Goal: Information Seeking & Learning: Understand process/instructions

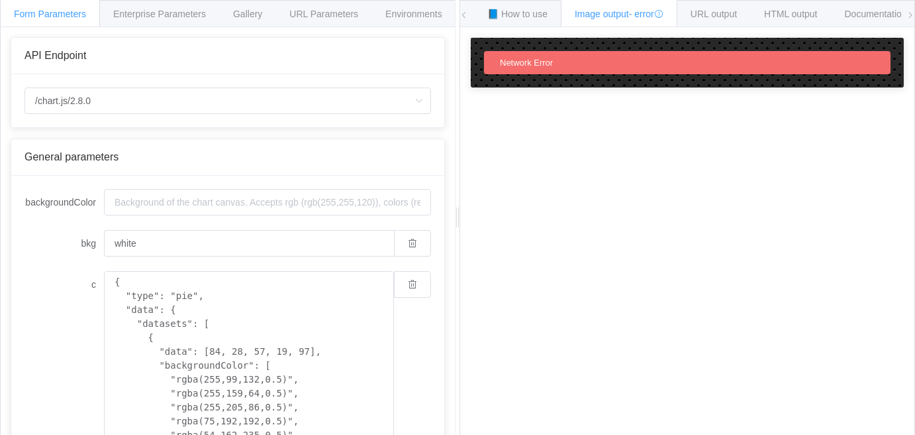
click at [468, 19] on div "📘 How to use Image output - error URL output HTML output Documentation 🕷 Found …" at bounding box center [687, 14] width 454 height 26
click at [44, 17] on span "Form Parameters" at bounding box center [50, 14] width 72 height 11
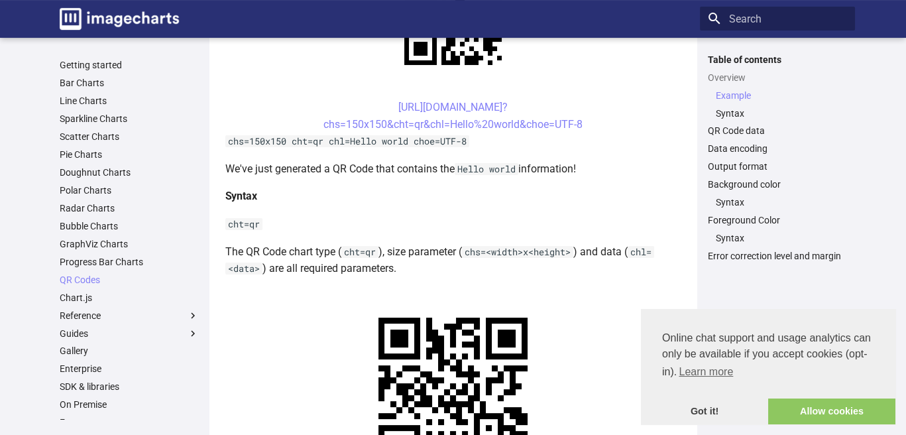
scroll to position [729, 0]
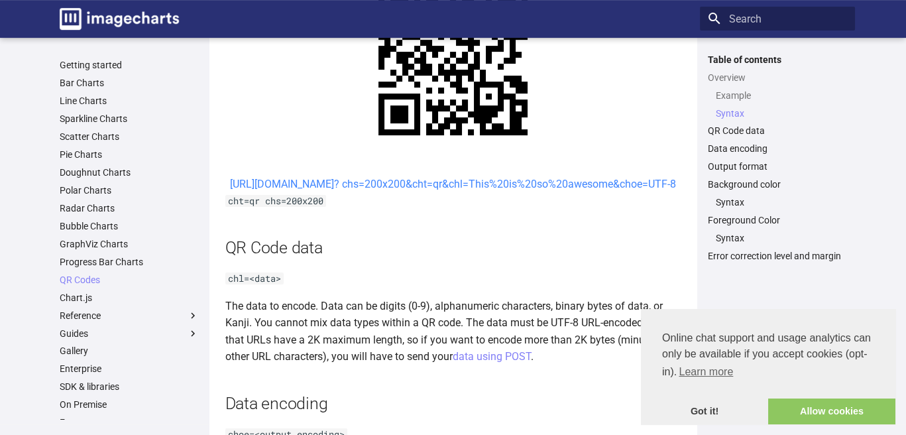
drag, startPoint x: 366, startPoint y: 183, endPoint x: 618, endPoint y: 205, distance: 252.7
click at [618, 193] on center "[URL][DOMAIN_NAME]? chs=200x200&cht=qr&chl=This%20is%20so%20awesome&choe=UTF-8" at bounding box center [453, 184] width 456 height 17
copy link "[URL][DOMAIN_NAME]? chs=200x200&cht=qr&chl=This%20is%20so%20awesome&choe=UTF-8"
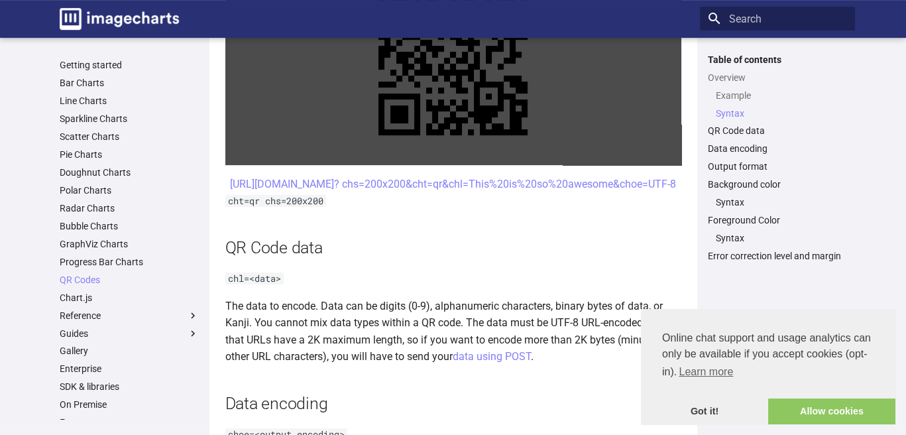
click at [380, 147] on link at bounding box center [453, 60] width 456 height 209
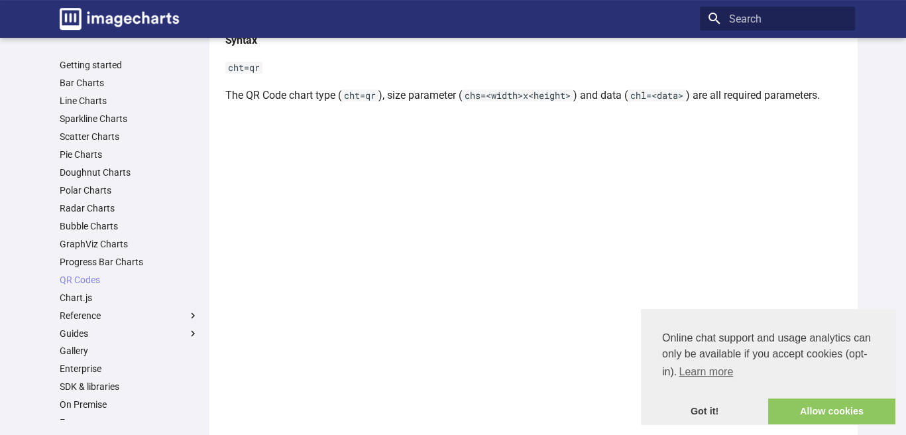
scroll to position [530, 0]
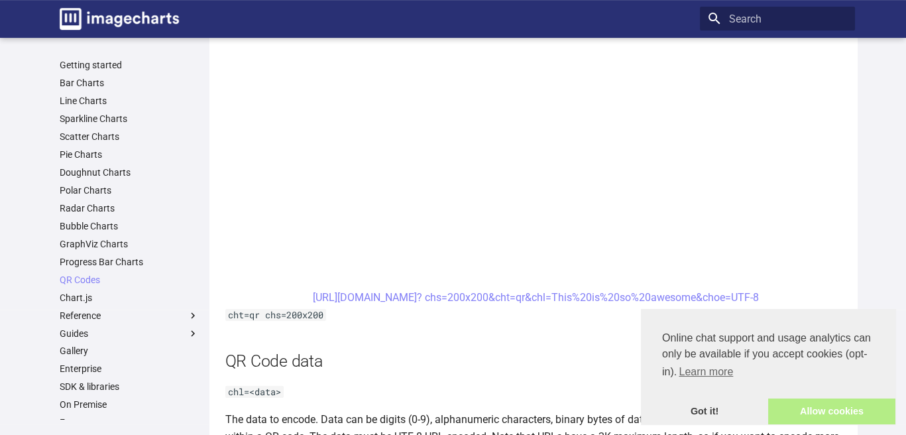
click at [804, 413] on link "Allow cookies" at bounding box center [831, 411] width 127 height 26
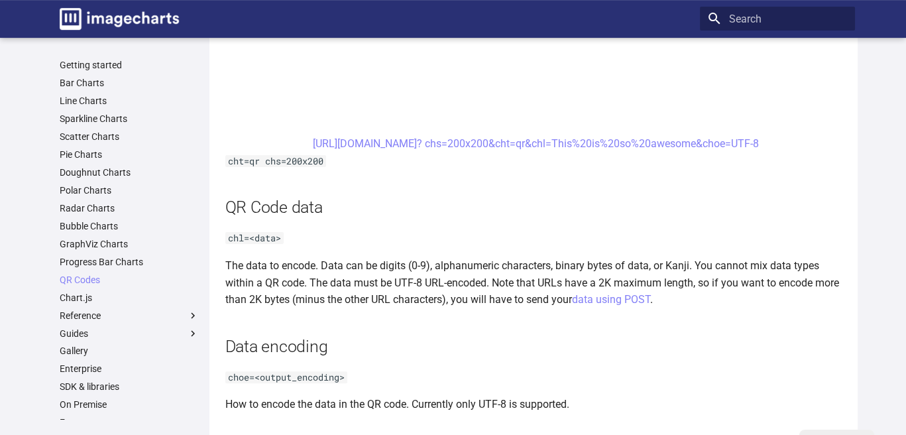
scroll to position [927, 0]
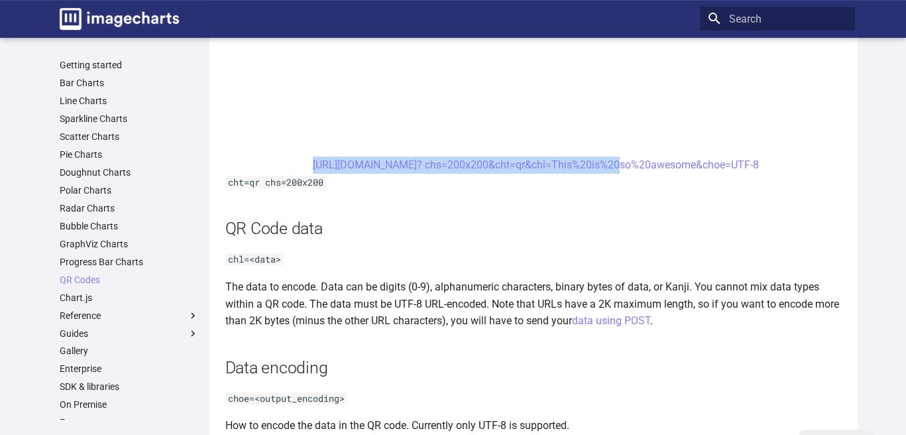
drag, startPoint x: 291, startPoint y: 165, endPoint x: 574, endPoint y: 173, distance: 282.3
click at [574, 173] on center "[URL][DOMAIN_NAME]? chs=200x200&cht=qr&chl=This%20is%20so%20awesome&choe=UTF-8" at bounding box center [535, 164] width 621 height 17
copy link "https://image-charts.com/chart? chs=200x200&cht=qr&chl="
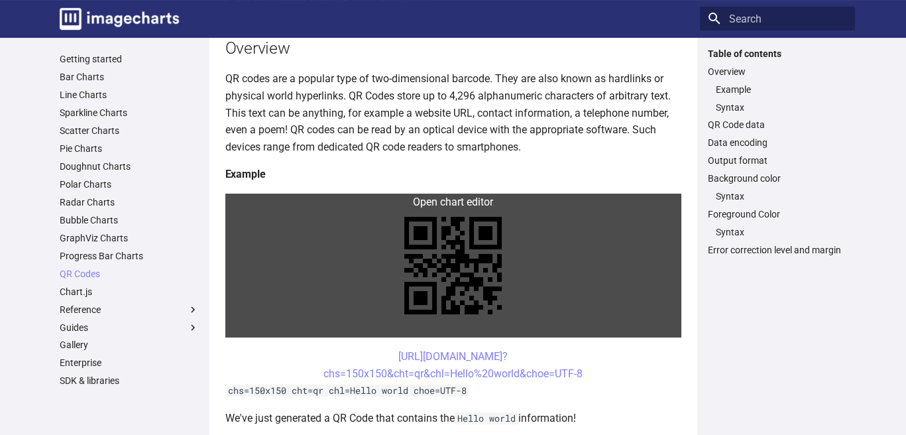
scroll to position [265, 0]
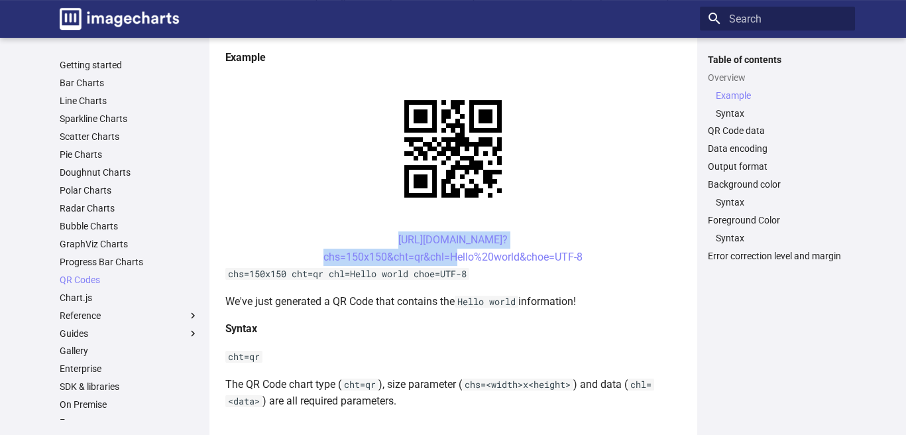
drag, startPoint x: 348, startPoint y: 234, endPoint x: 446, endPoint y: 263, distance: 102.9
click at [446, 263] on center "[URL][DOMAIN_NAME]? chs=150x150&cht=qr&chl=Hello%20world&choe=UTF-8" at bounding box center [453, 248] width 456 height 34
copy link "[URL][DOMAIN_NAME]? chs=150x150&cht=qr&chl="
